Goal: Information Seeking & Learning: Understand process/instructions

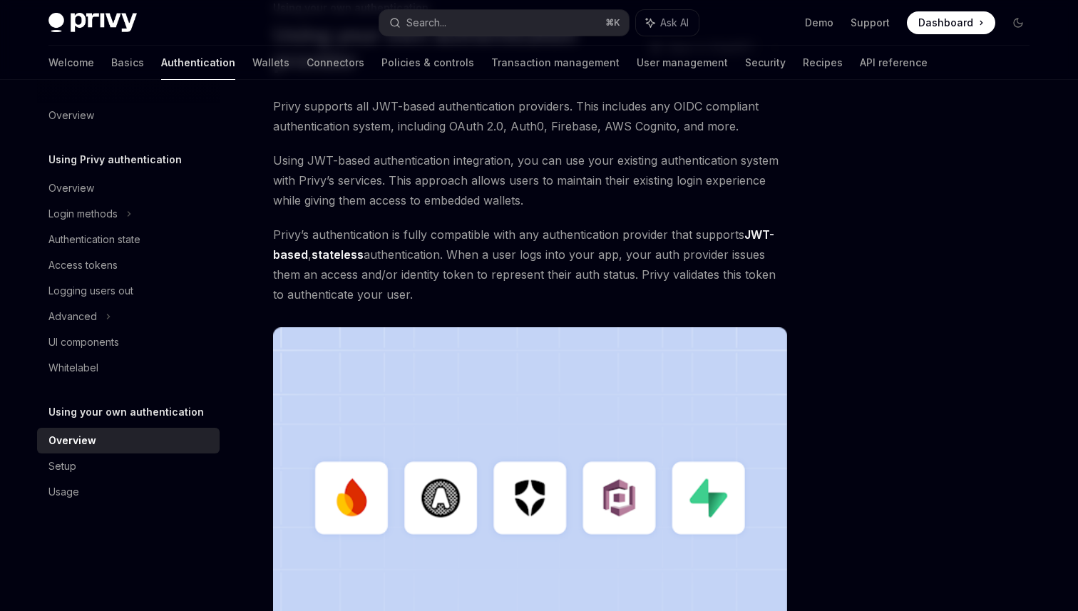
scroll to position [113, 0]
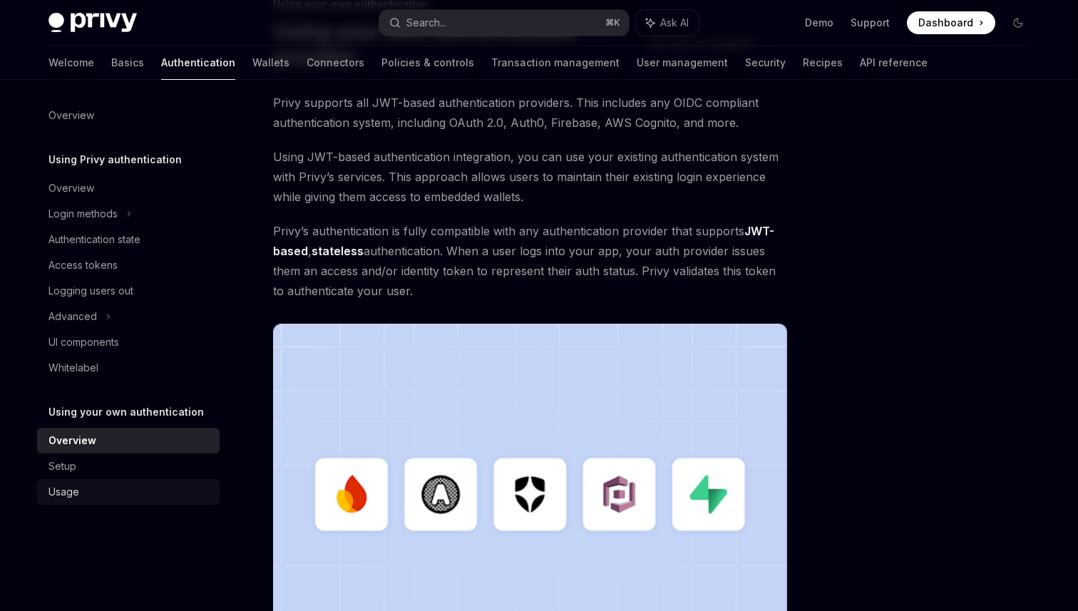
click at [93, 488] on div "Usage" at bounding box center [129, 491] width 163 height 17
type textarea "*"
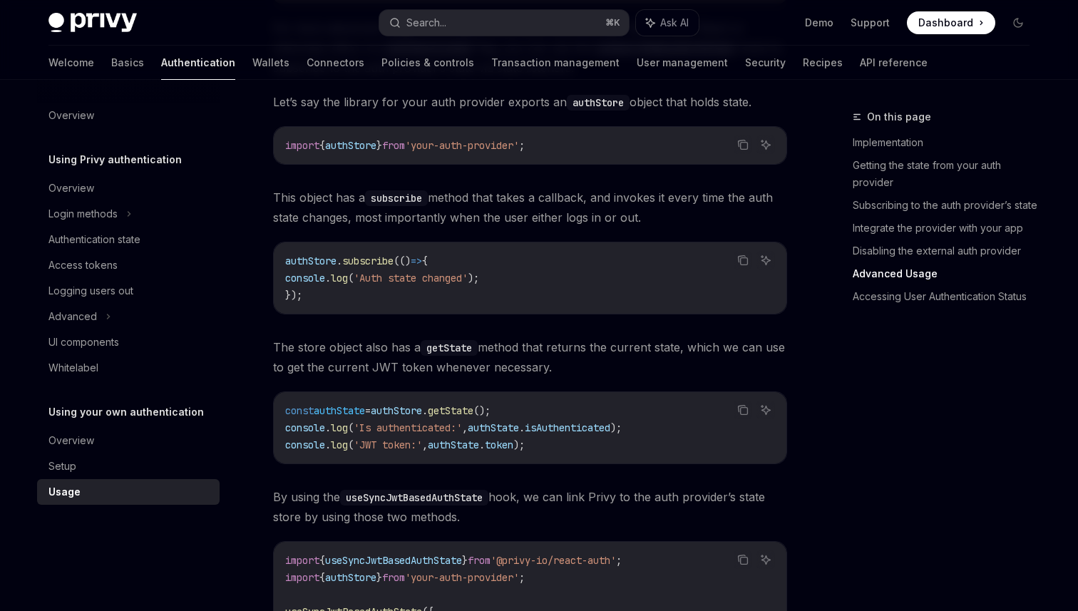
scroll to position [1987, 0]
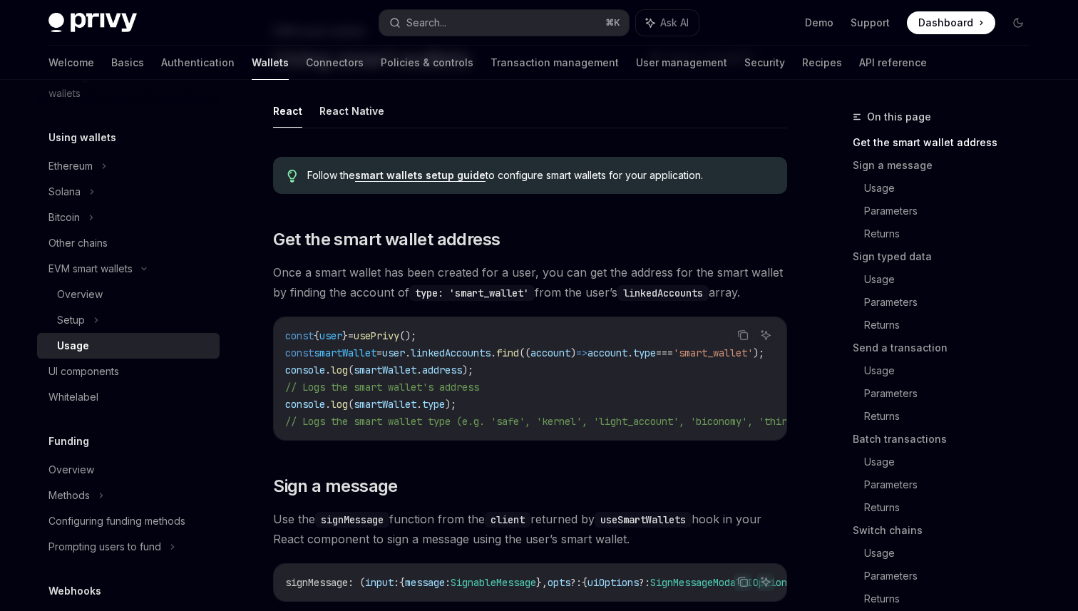
scroll to position [88, 0]
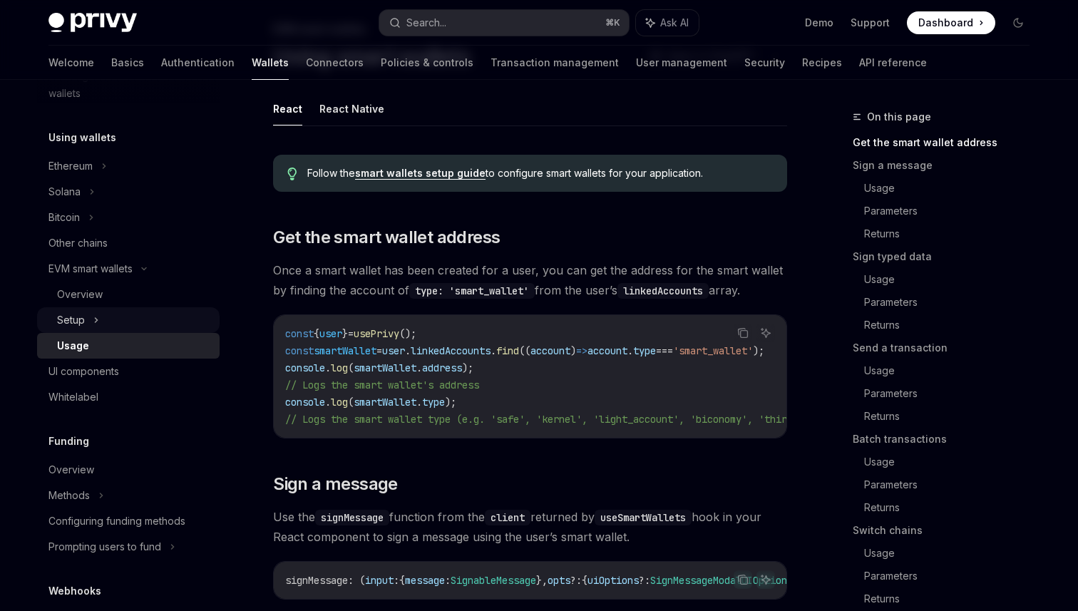
click at [95, 328] on icon at bounding box center [96, 320] width 6 height 17
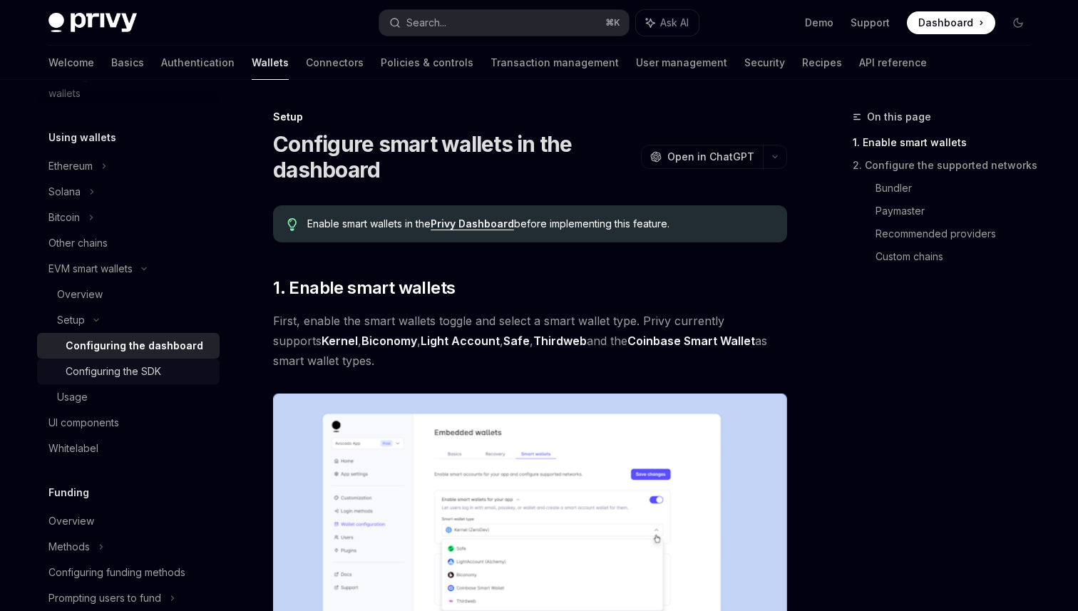
click at [151, 374] on div "Configuring the SDK" at bounding box center [114, 371] width 96 height 17
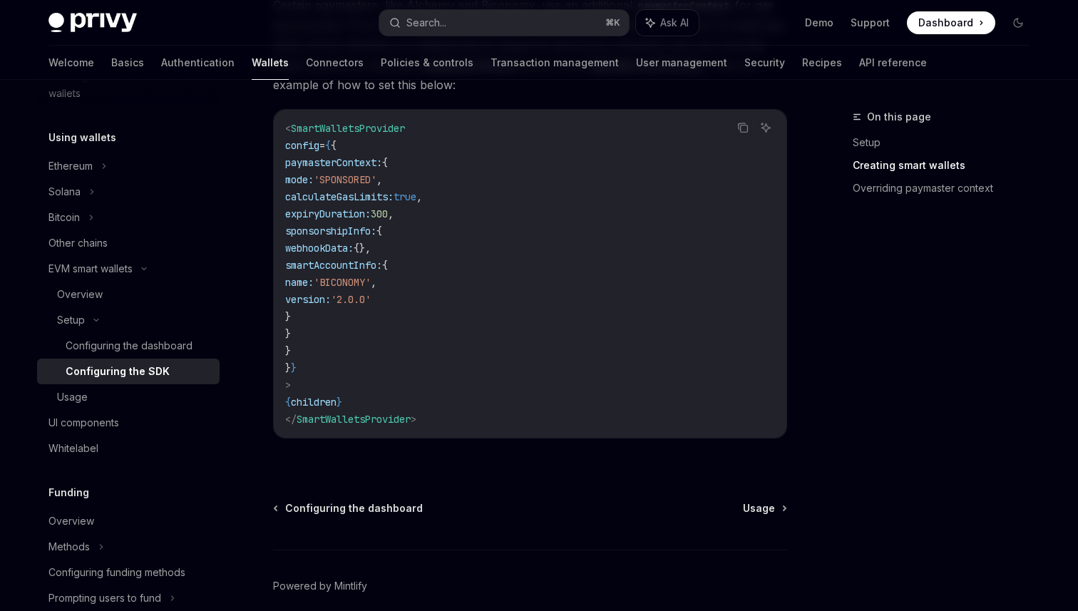
scroll to position [1245, 0]
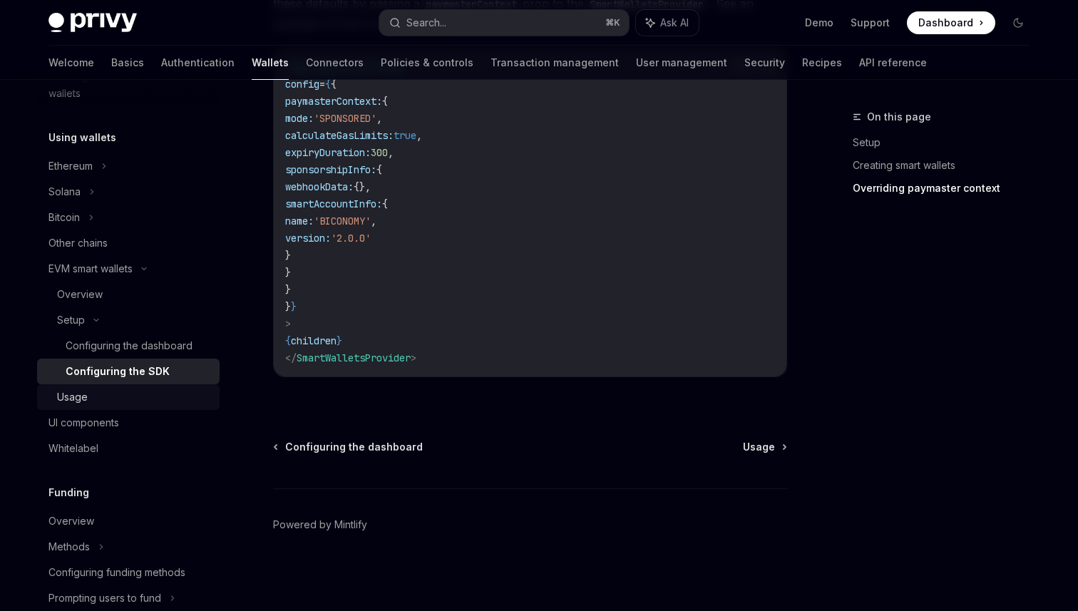
click at [105, 399] on div "Usage" at bounding box center [134, 397] width 154 height 17
type textarea "*"
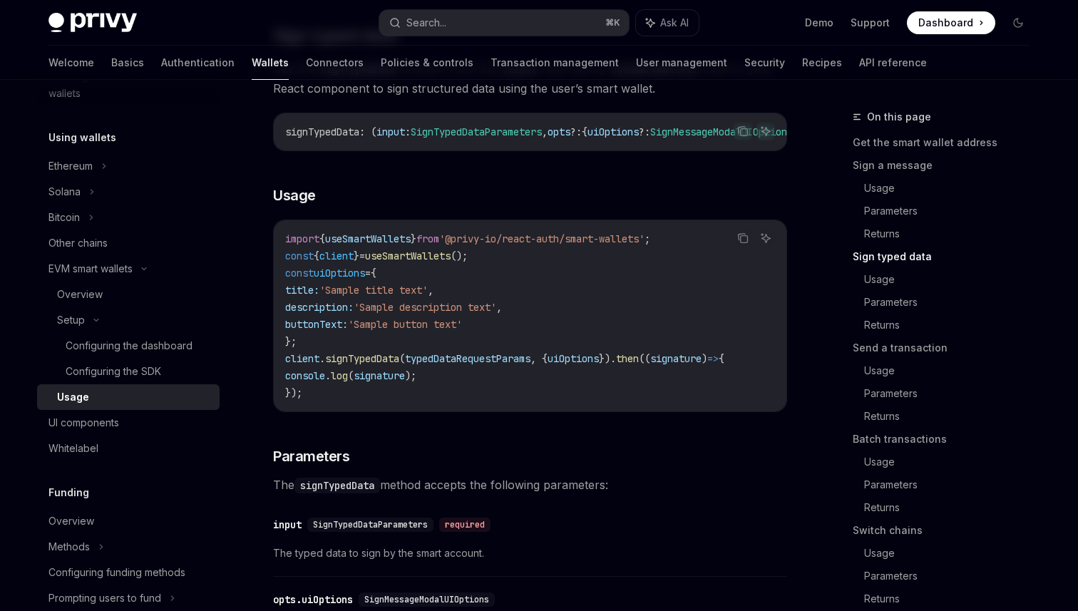
scroll to position [1333, 0]
